Goal: Task Accomplishment & Management: Manage account settings

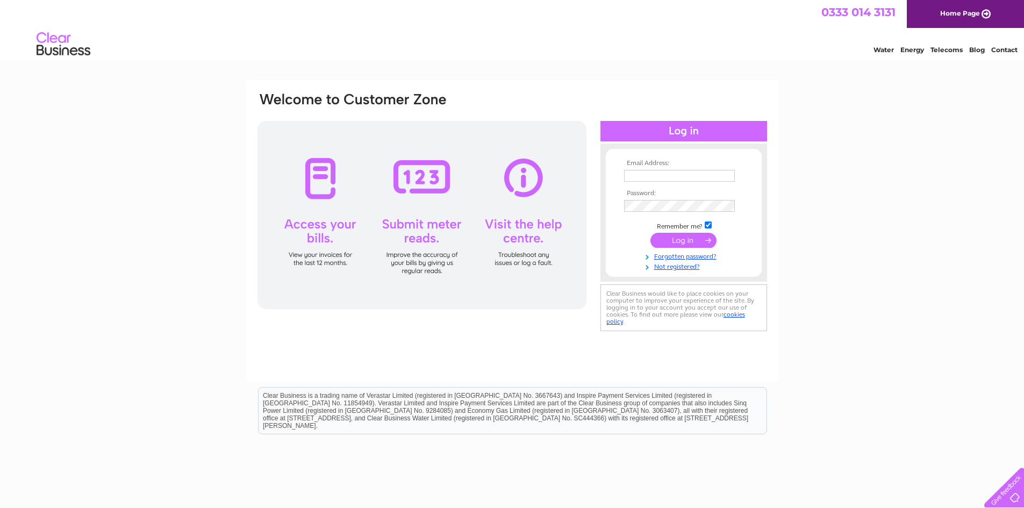
type input "info@sisonline.org"
click at [699, 244] on input "submit" at bounding box center [683, 240] width 66 height 15
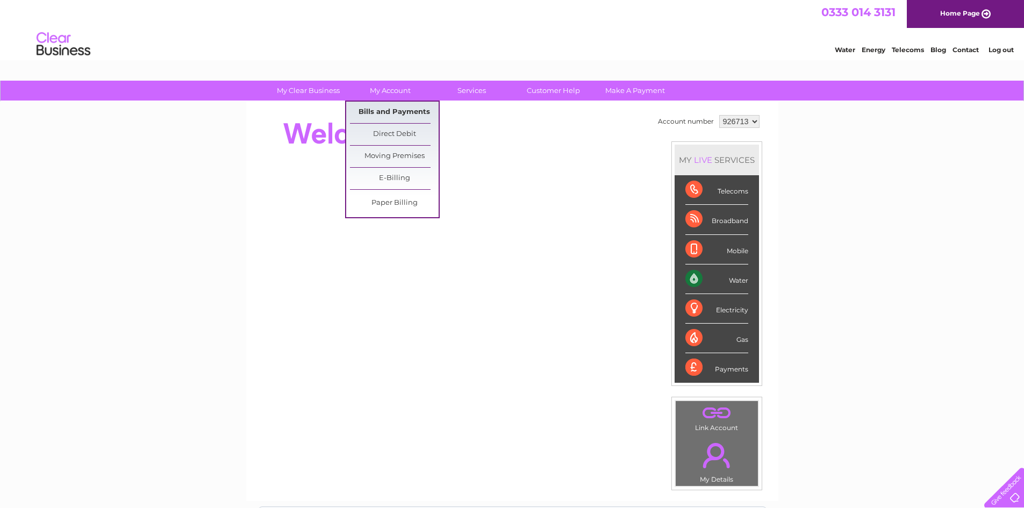
click at [416, 113] on link "Bills and Payments" at bounding box center [394, 113] width 89 height 22
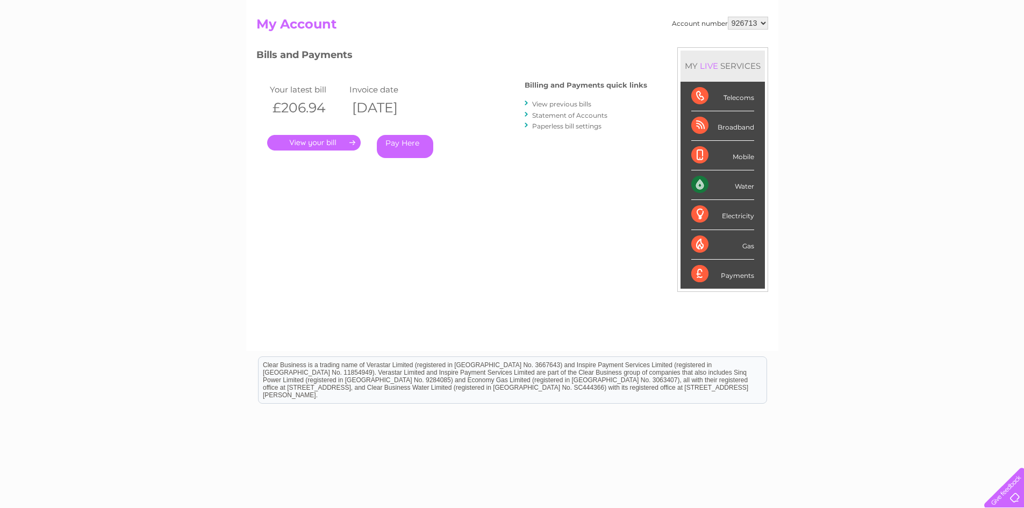
scroll to position [108, 0]
click at [321, 146] on link "." at bounding box center [314, 142] width 94 height 16
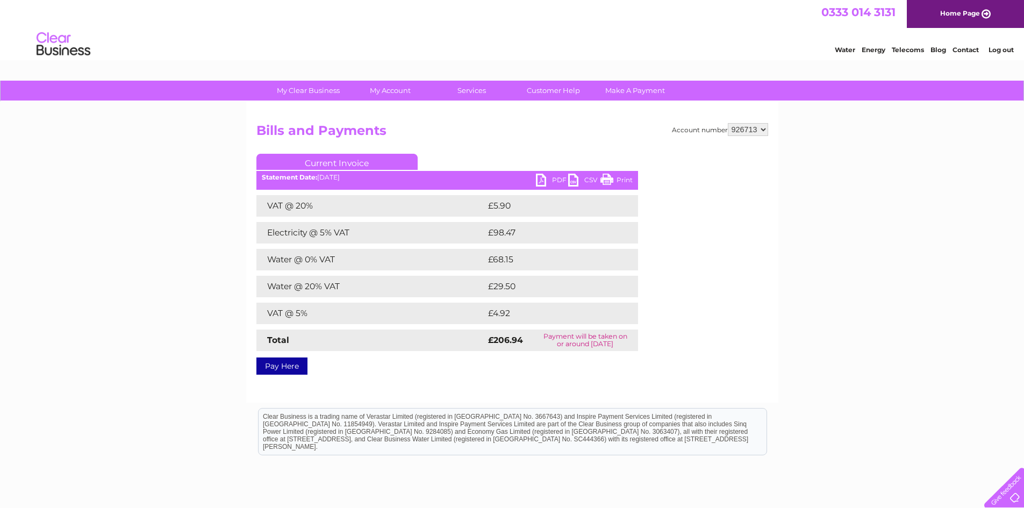
scroll to position [54, 0]
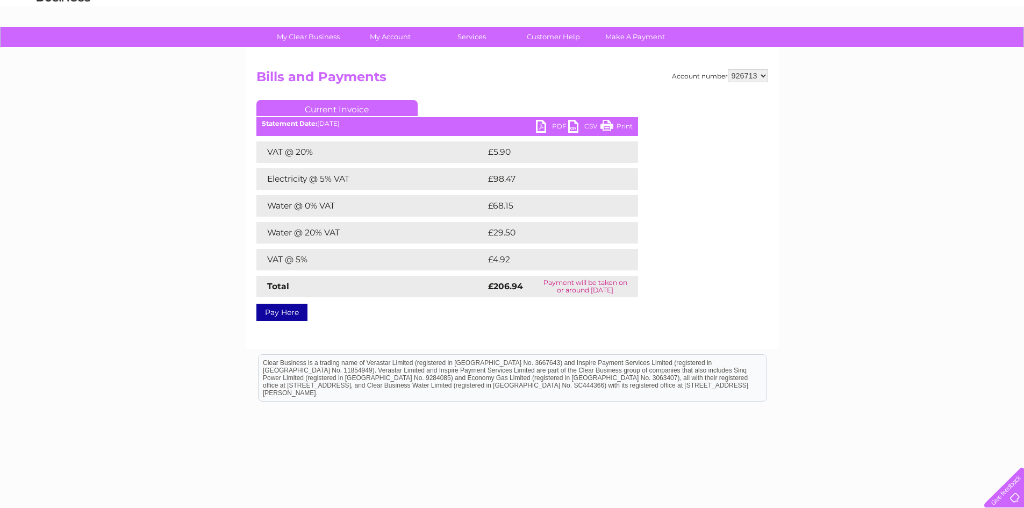
click at [555, 126] on link "PDF" at bounding box center [552, 128] width 32 height 16
